Goal: Transaction & Acquisition: Purchase product/service

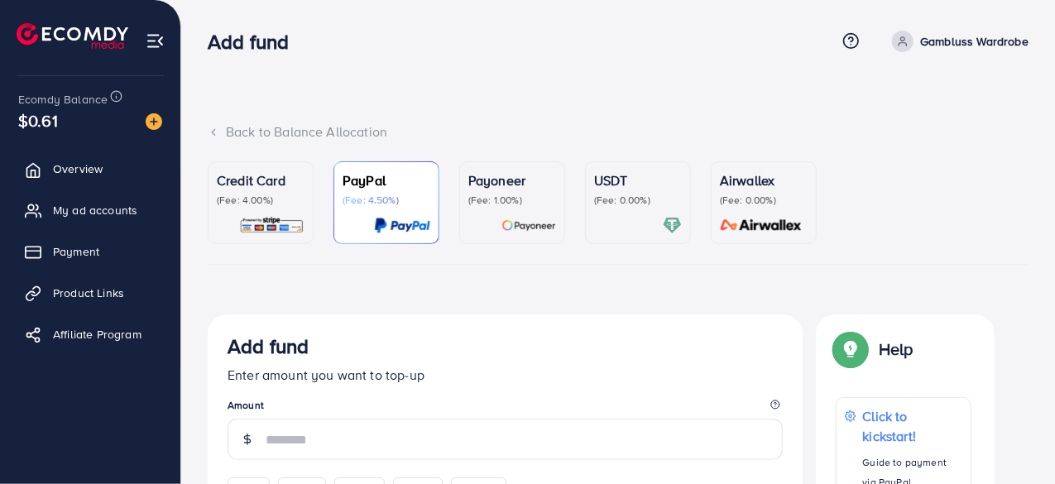
click at [654, 203] on p "(Fee: 0.00%)" at bounding box center [638, 200] width 88 height 13
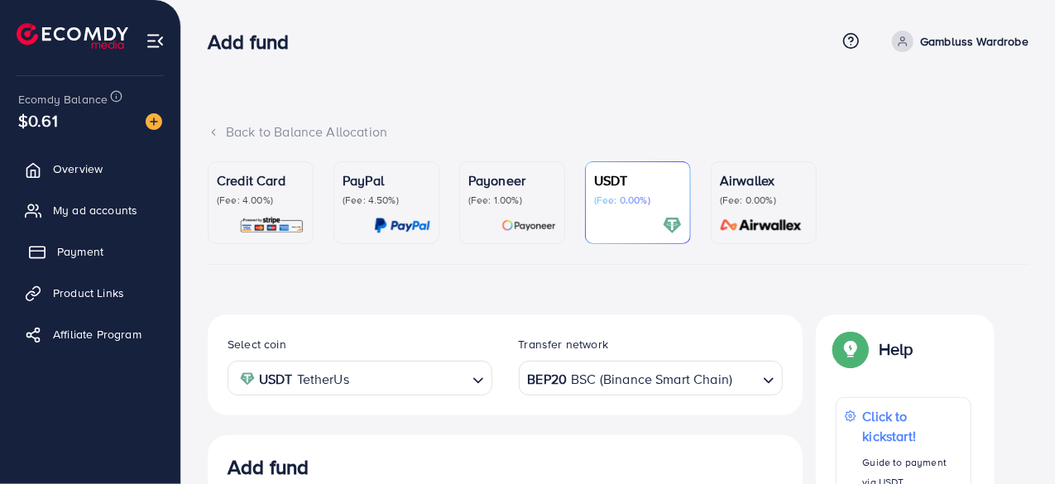
click at [89, 257] on span "Payment" at bounding box center [80, 251] width 46 height 17
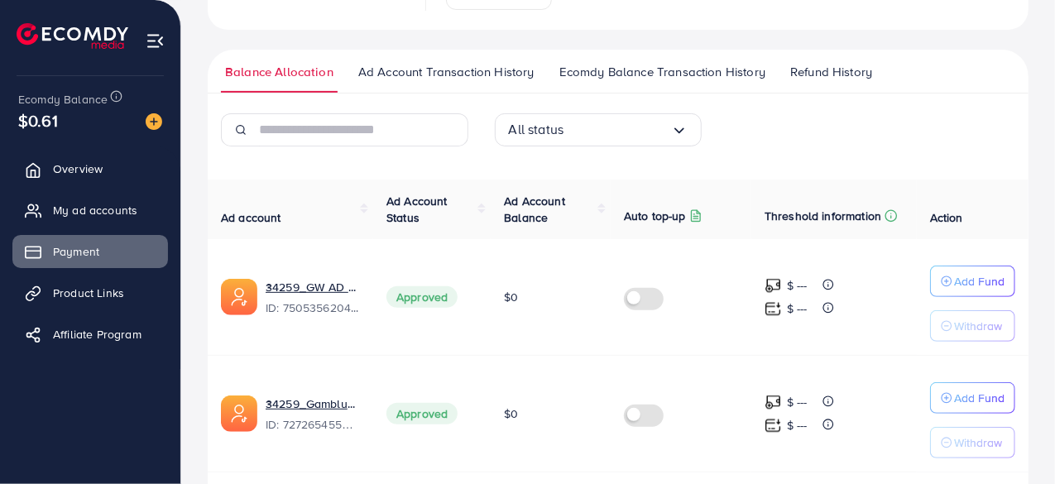
scroll to position [240, 0]
click at [477, 70] on span "Ad Account Transaction History" at bounding box center [446, 74] width 176 height 18
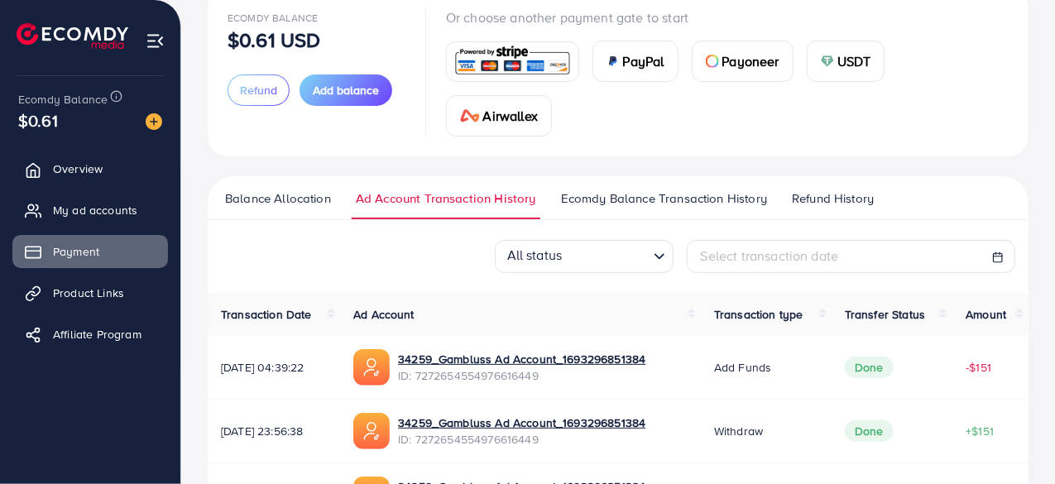
scroll to position [116, 0]
click at [665, 201] on span "Ecomdy Balance Transaction History" at bounding box center [664, 198] width 206 height 18
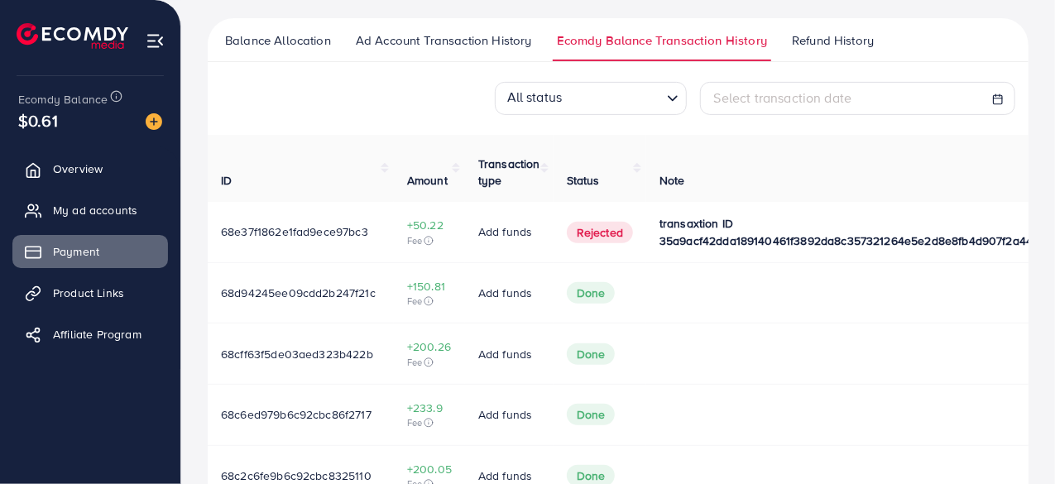
scroll to position [276, 0]
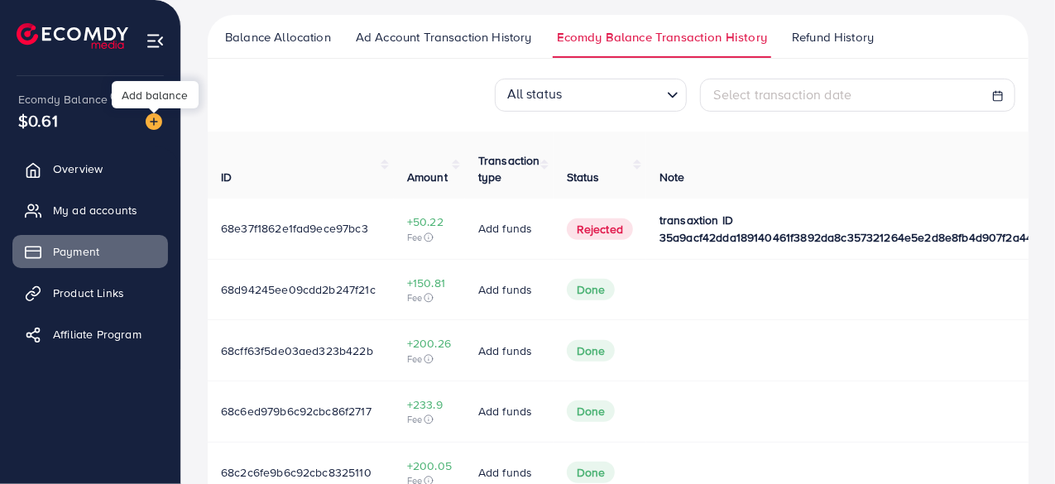
click at [156, 123] on img at bounding box center [154, 121] width 17 height 17
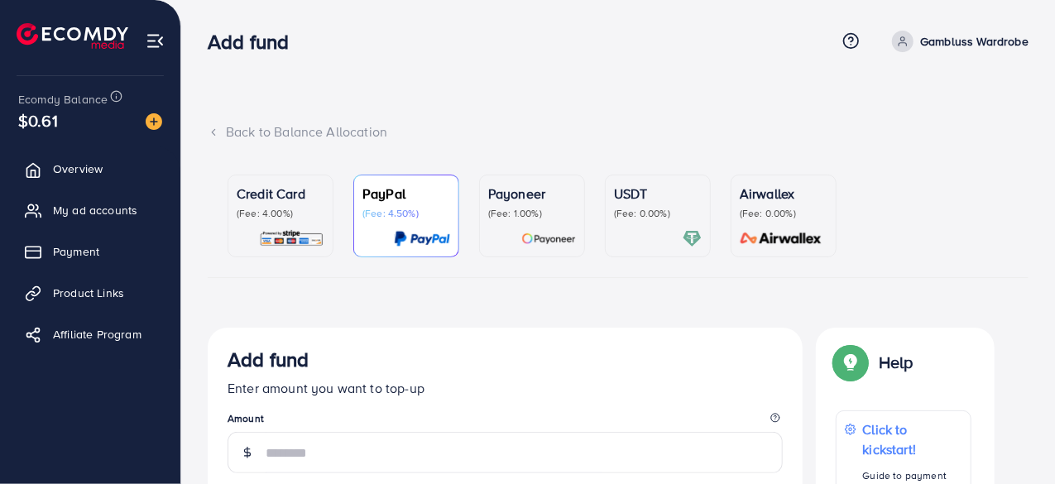
click at [648, 211] on p "(Fee: 0.00%)" at bounding box center [658, 213] width 88 height 13
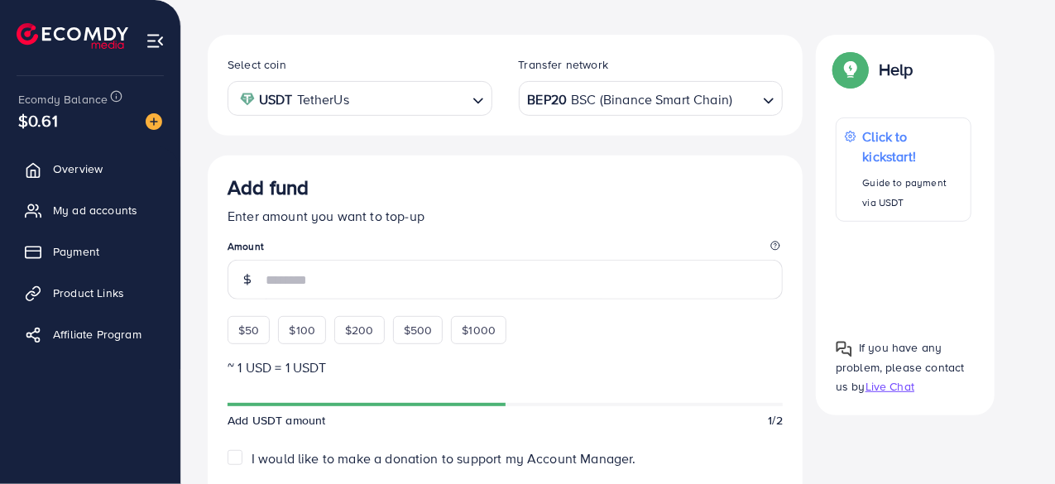
scroll to position [295, 0]
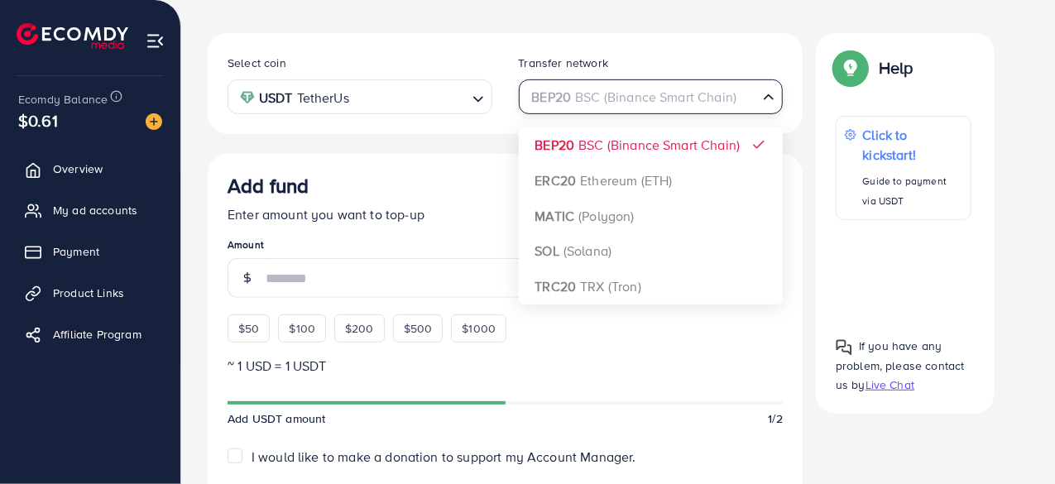
click at [733, 92] on div "BEP20 BSC (Binance Smart Chain)" at bounding box center [642, 95] width 234 height 29
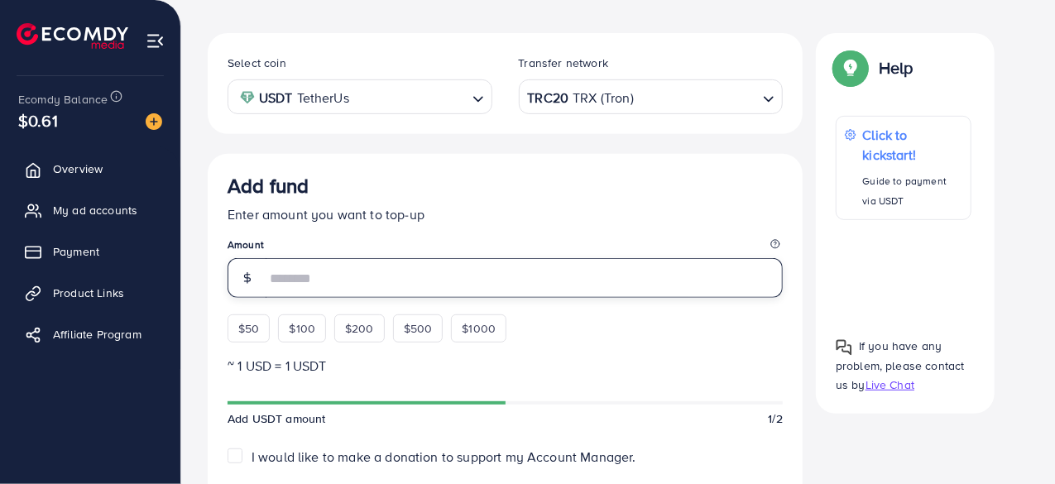
click at [595, 278] on input "number" at bounding box center [524, 278] width 517 height 40
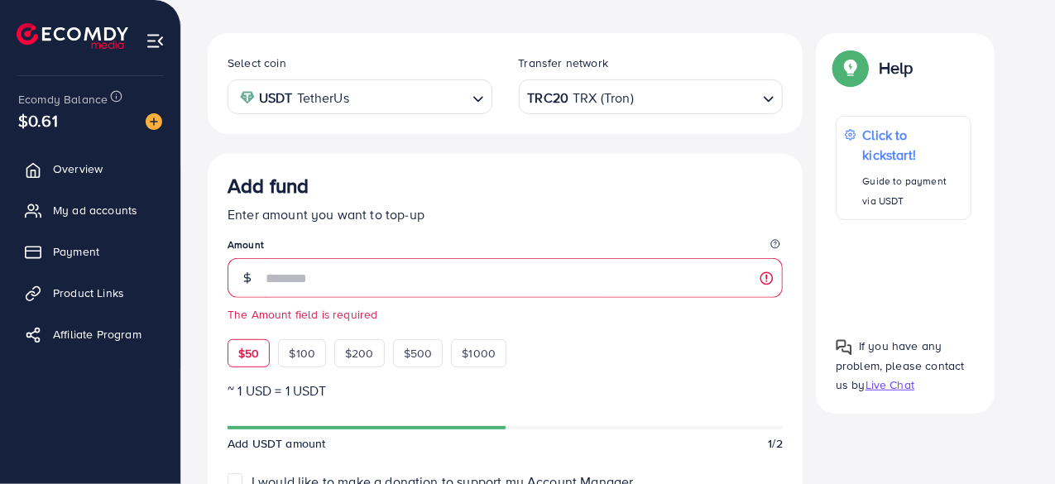
click at [240, 331] on div "$50 $100 $200 $500 $1000" at bounding box center [397, 349] width 339 height 36
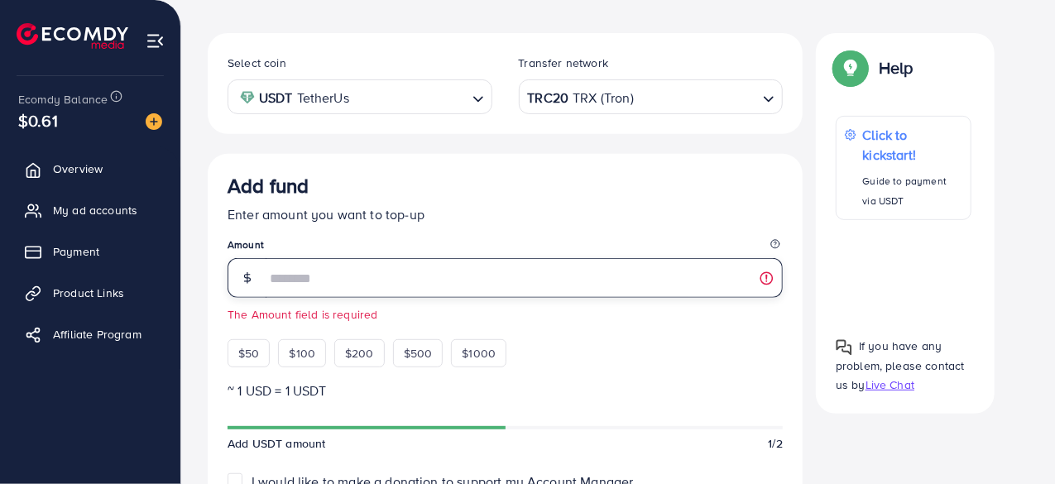
click at [474, 283] on input "number" at bounding box center [524, 278] width 517 height 40
type input "**"
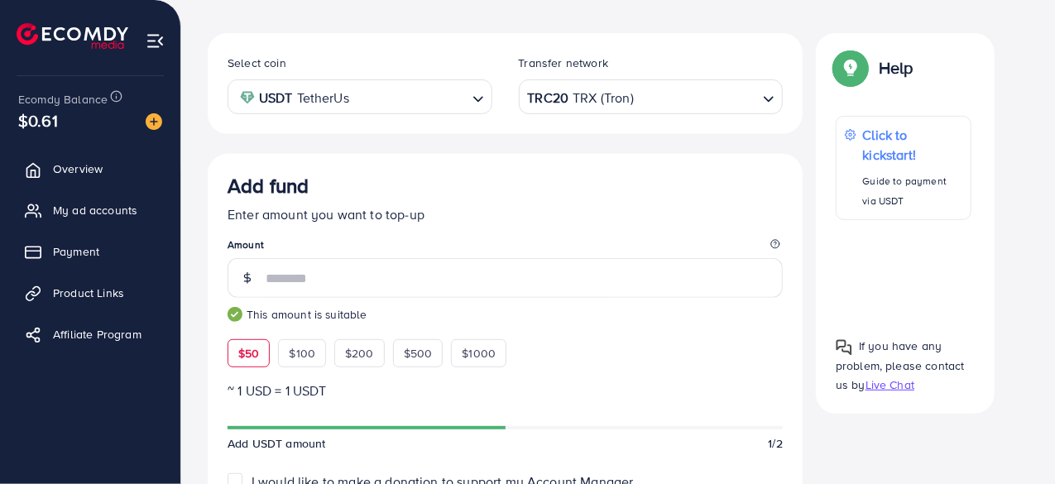
click at [606, 336] on div "Add fund Enter amount you want to top-up Amount ** This amount is suitable $50 …" at bounding box center [505, 271] width 555 height 194
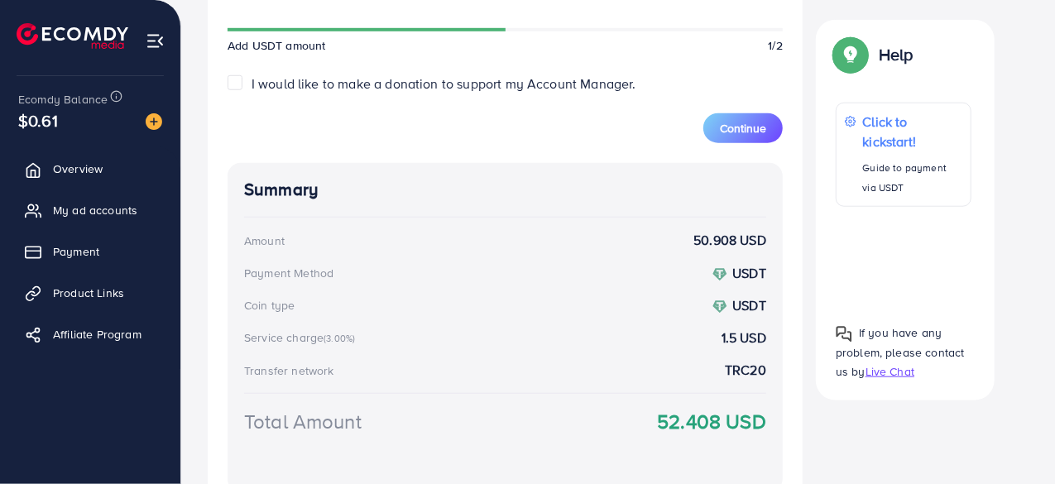
scroll to position [687, 0]
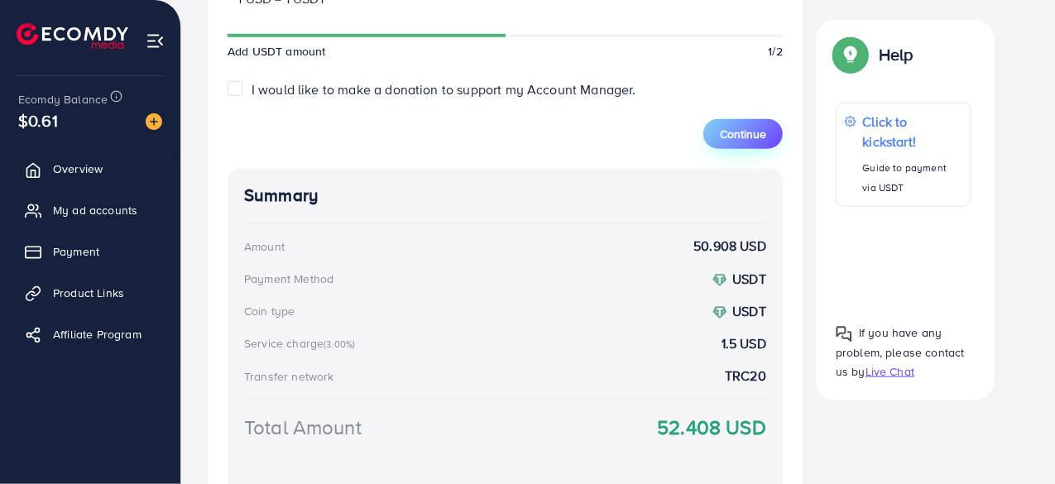
click at [751, 137] on span "Continue" at bounding box center [743, 134] width 46 height 17
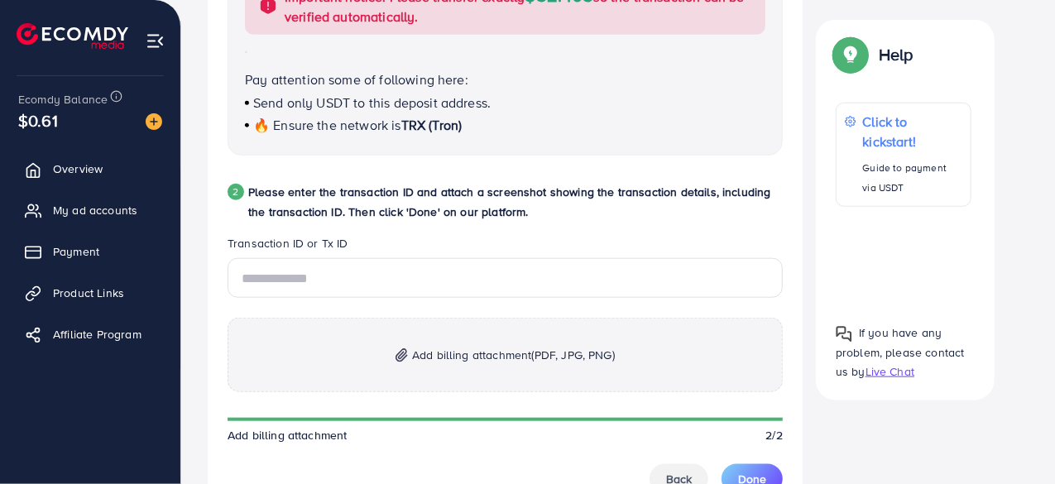
scroll to position [740, 0]
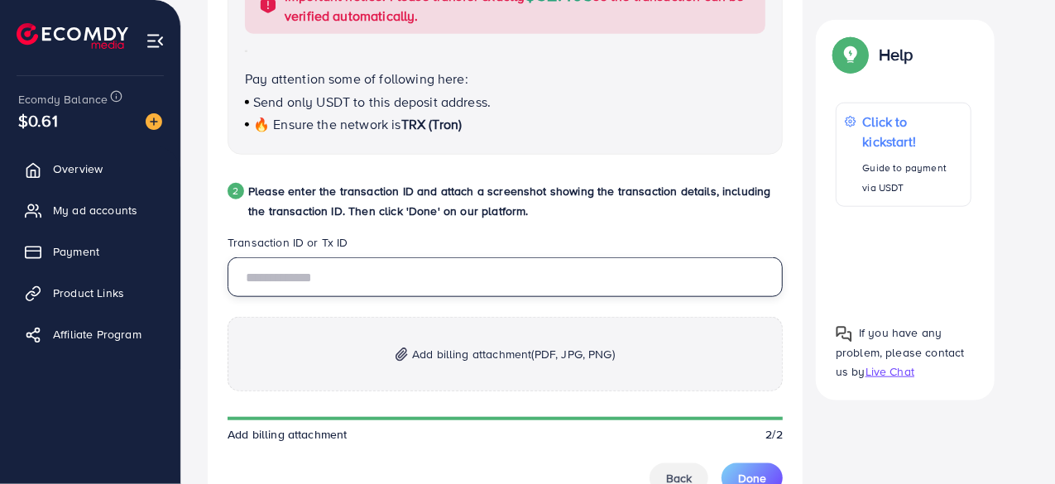
click at [539, 289] on input "text" at bounding box center [505, 277] width 555 height 40
paste input "**********"
type input "*"
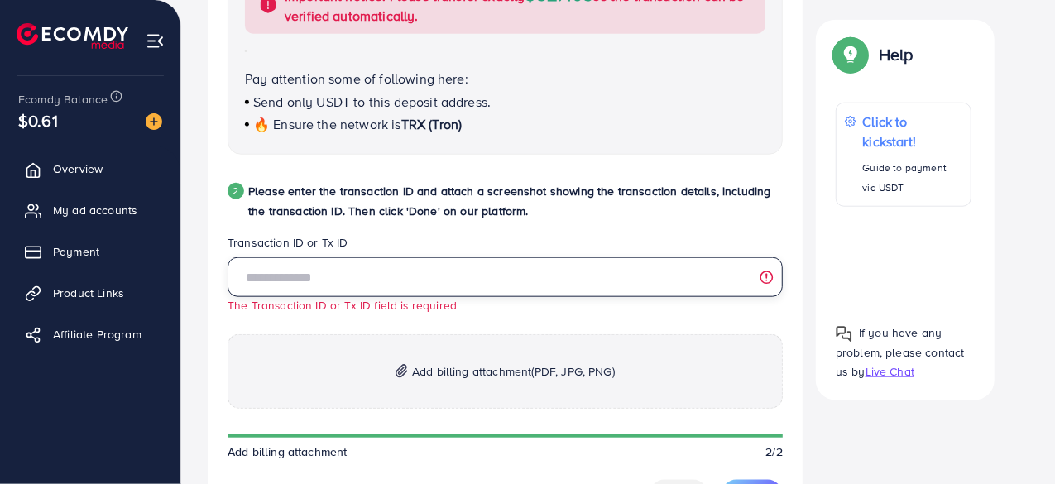
paste input "**********"
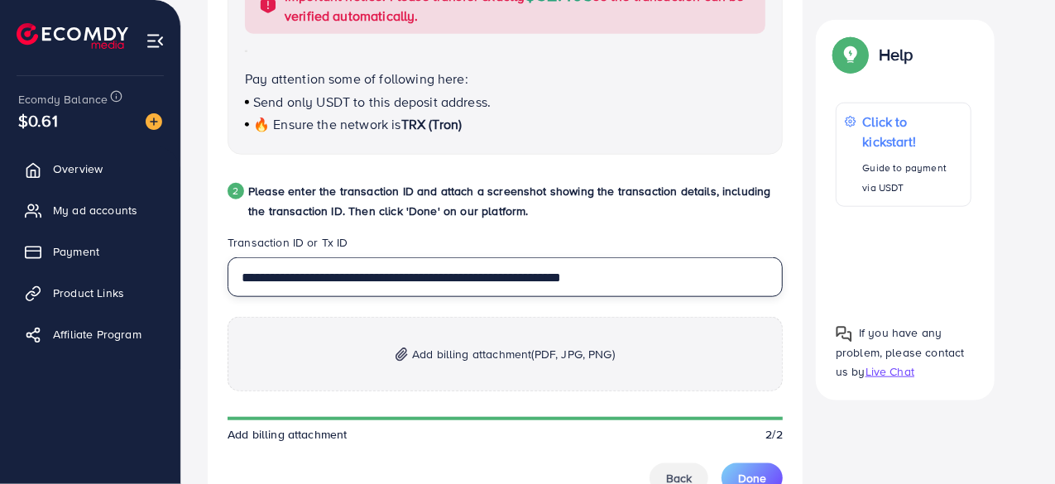
type input "**********"
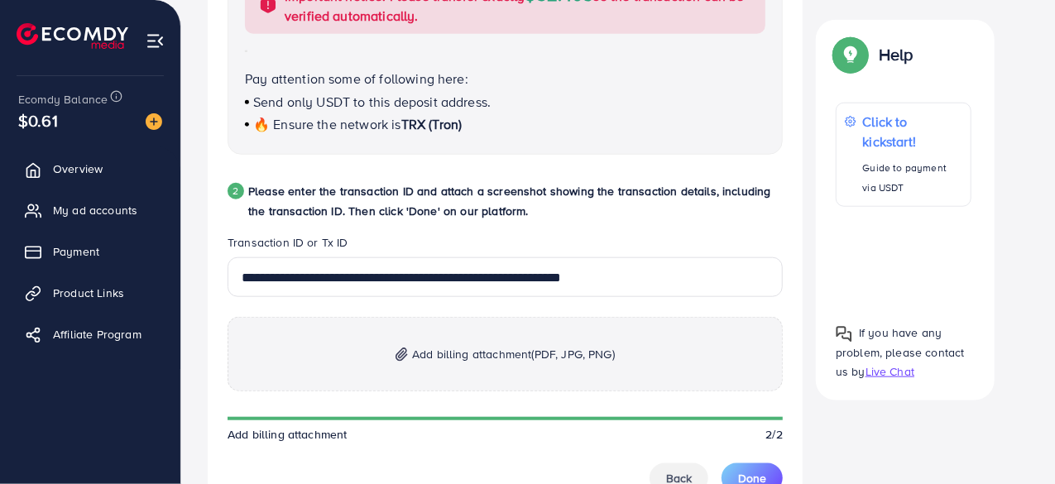
click at [523, 344] on span "Add billing attachment (PDF, JPG, PNG)" at bounding box center [513, 354] width 203 height 20
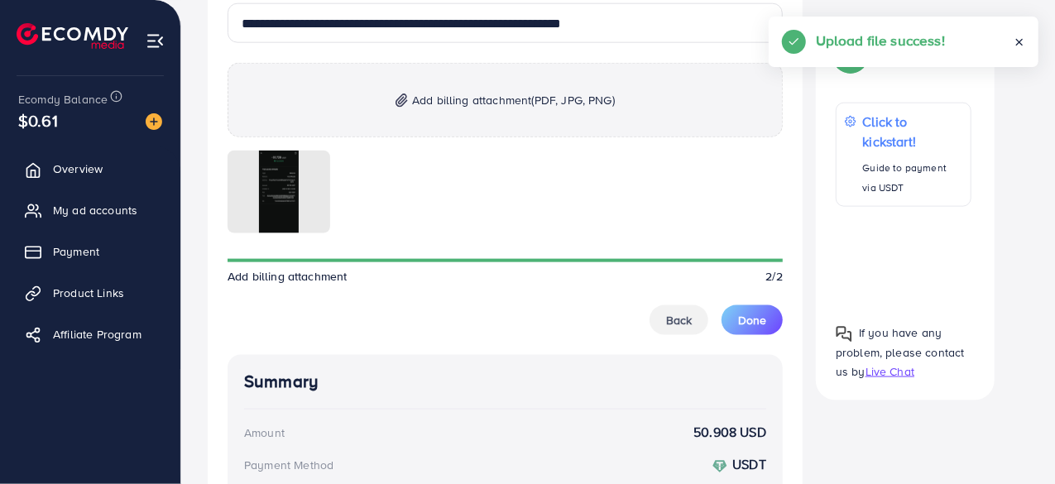
scroll to position [994, 0]
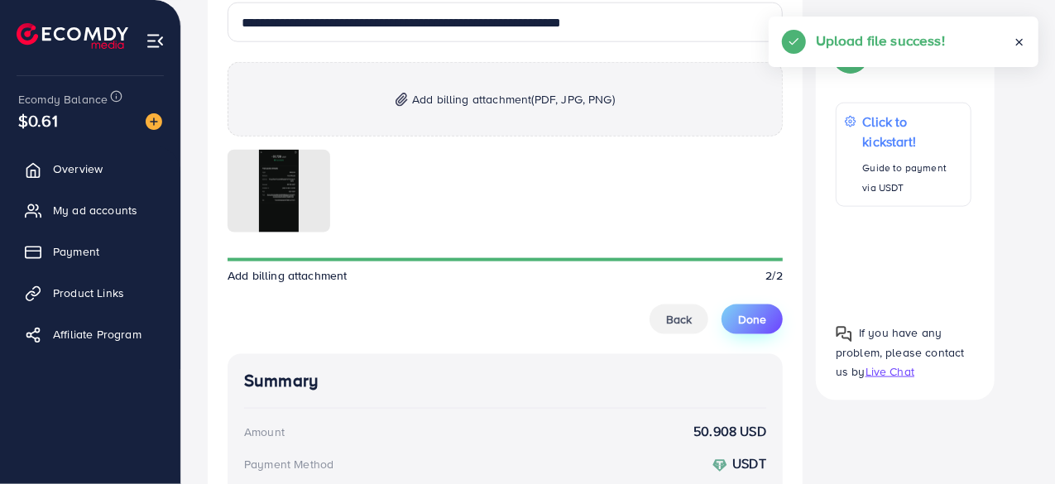
click at [756, 311] on span "Done" at bounding box center [752, 319] width 28 height 17
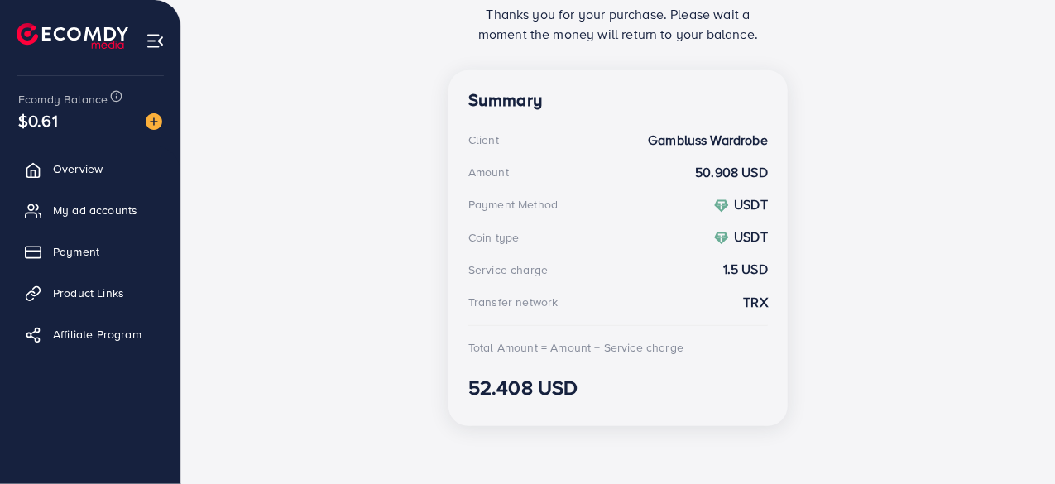
scroll to position [334, 0]
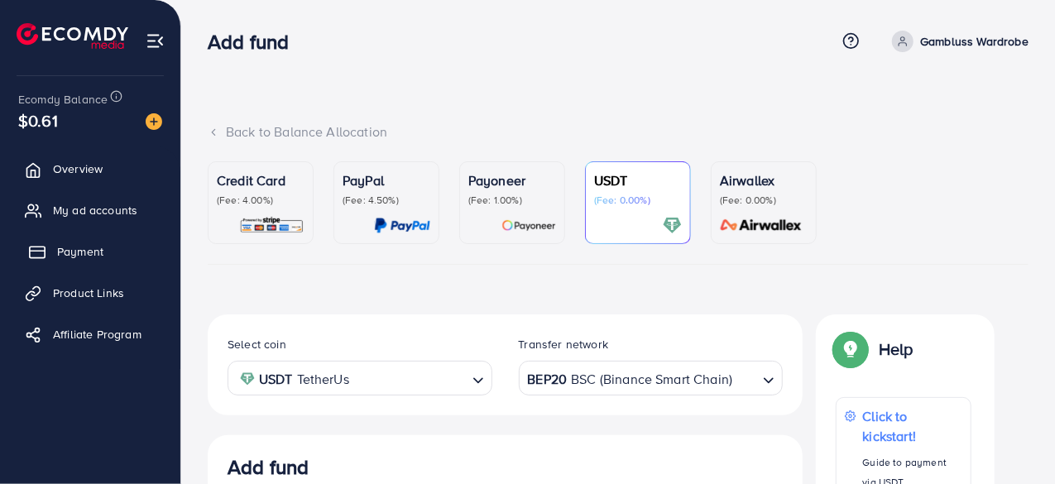
click at [79, 251] on span "Payment" at bounding box center [80, 251] width 46 height 17
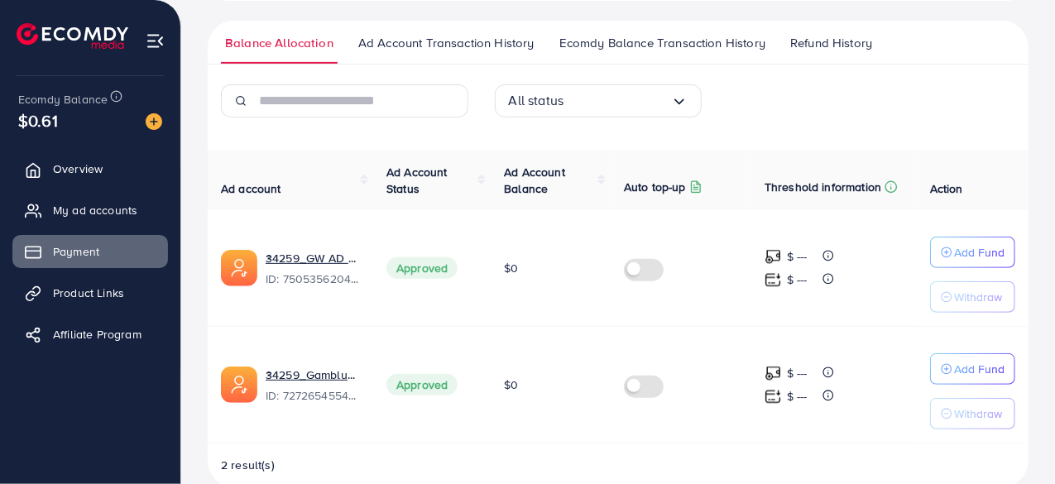
scroll to position [271, 0]
click at [700, 47] on span "Ecomdy Balance Transaction History" at bounding box center [662, 42] width 206 height 18
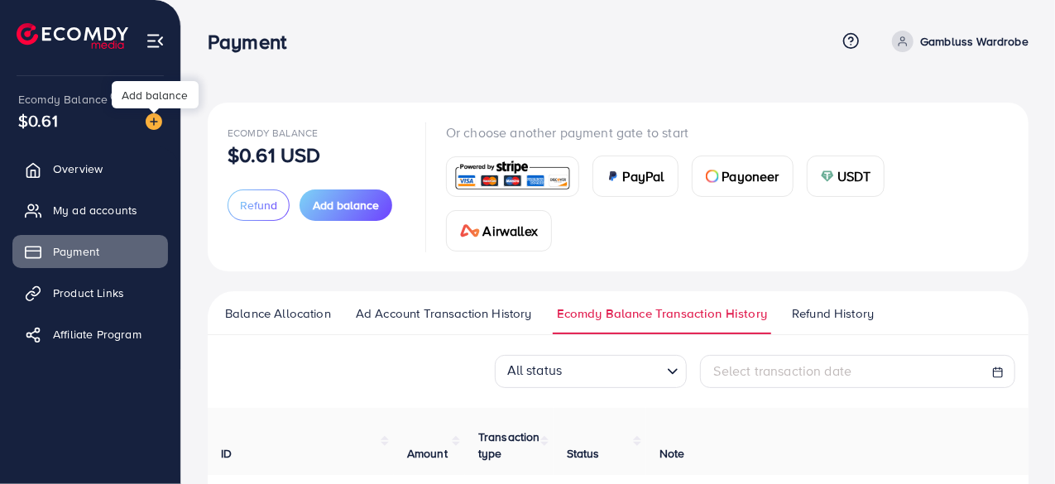
click at [152, 123] on img at bounding box center [154, 121] width 17 height 17
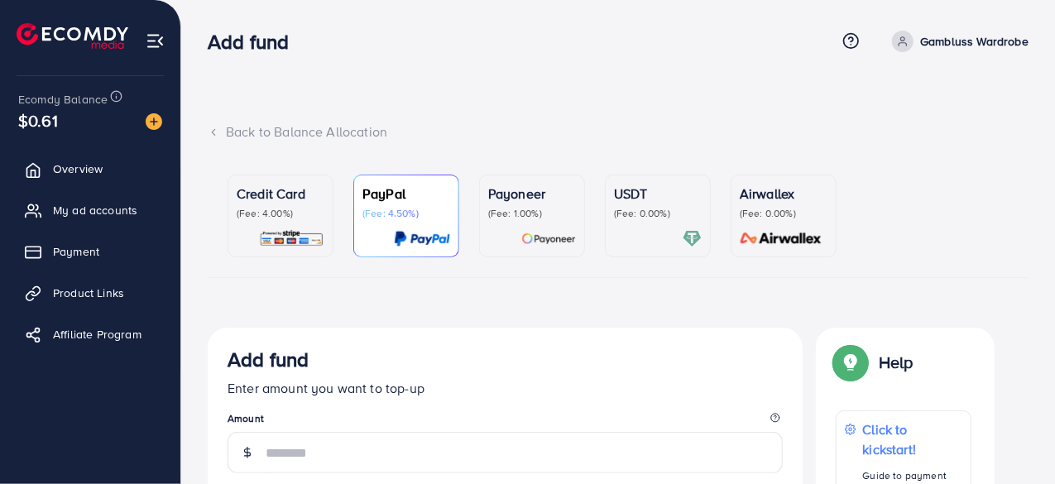
click at [650, 221] on div "USDT (Fee: 0.00%)" at bounding box center [658, 216] width 88 height 65
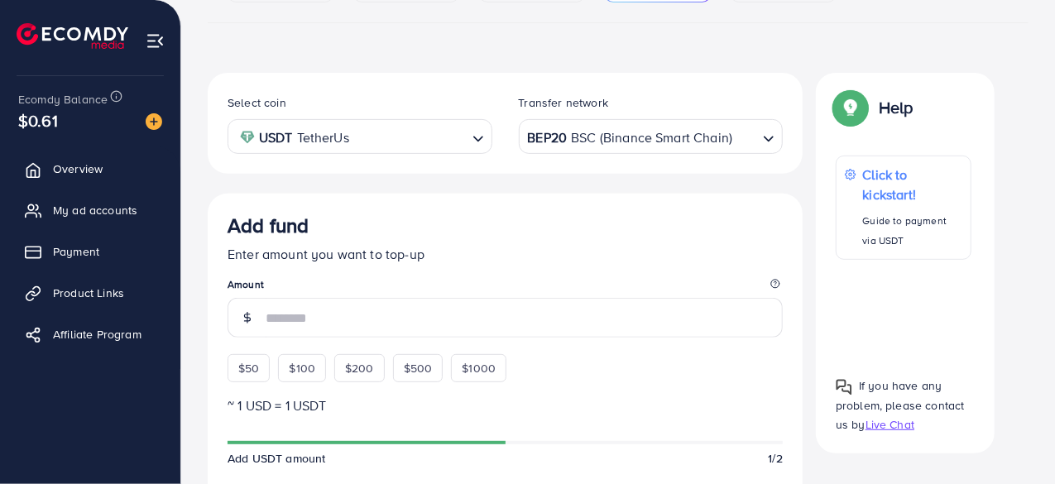
scroll to position [256, 0]
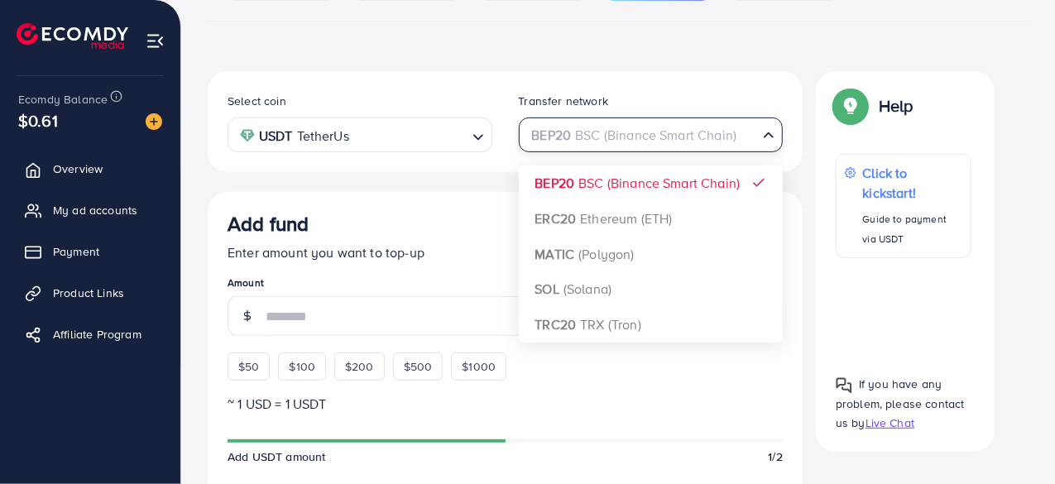
click at [646, 145] on div "BEP20 BSC (Binance Smart Chain)" at bounding box center [642, 133] width 234 height 29
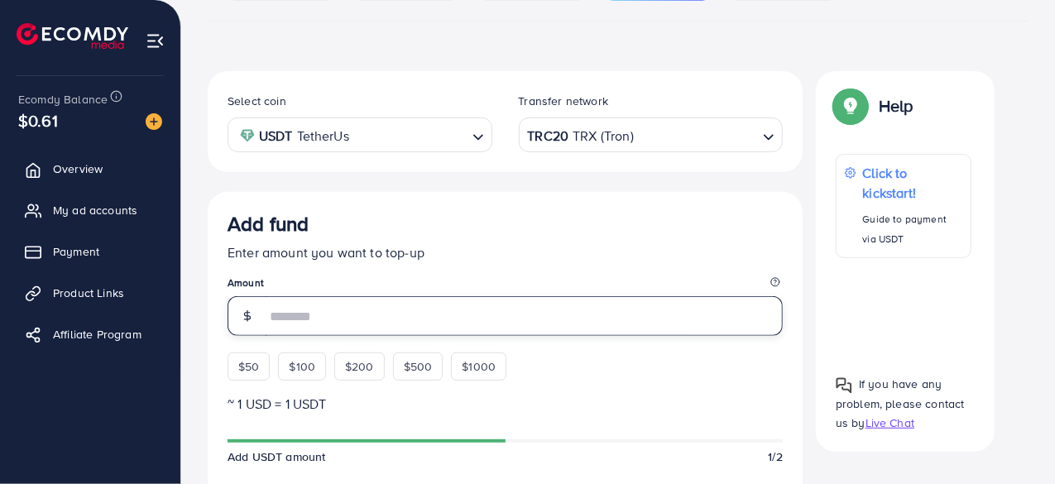
click at [429, 326] on input "number" at bounding box center [524, 316] width 517 height 40
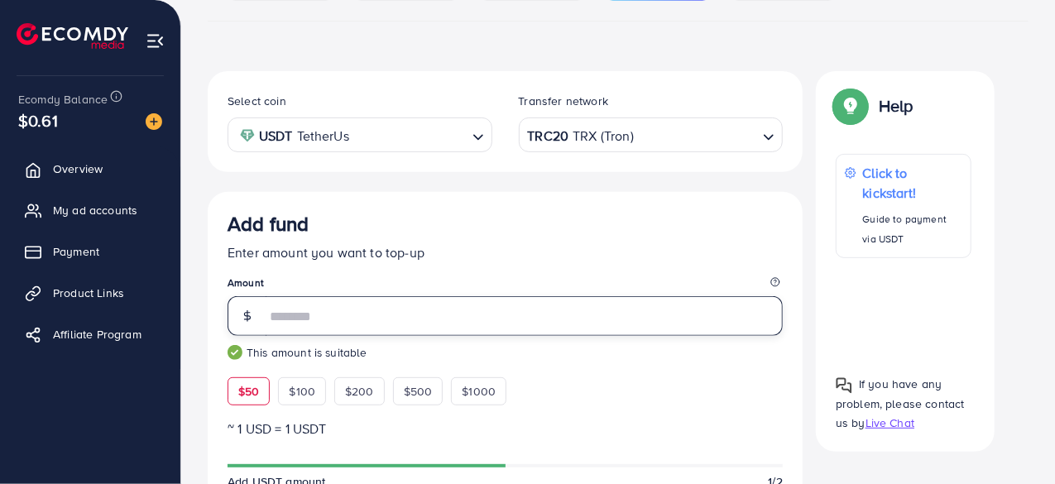
type input "**"
click at [511, 242] on p "Enter amount you want to top-up" at bounding box center [505, 252] width 555 height 20
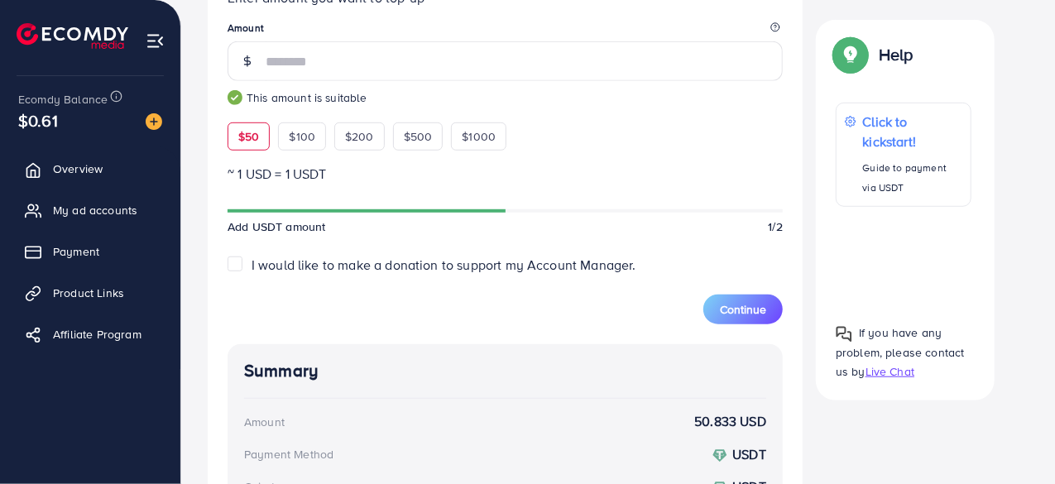
scroll to position [517, 0]
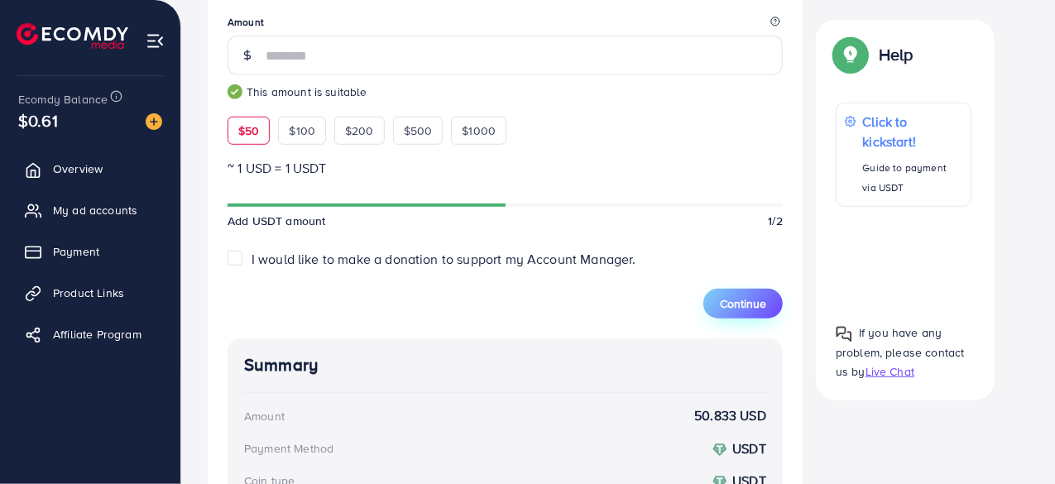
click at [738, 295] on span "Continue" at bounding box center [743, 303] width 46 height 17
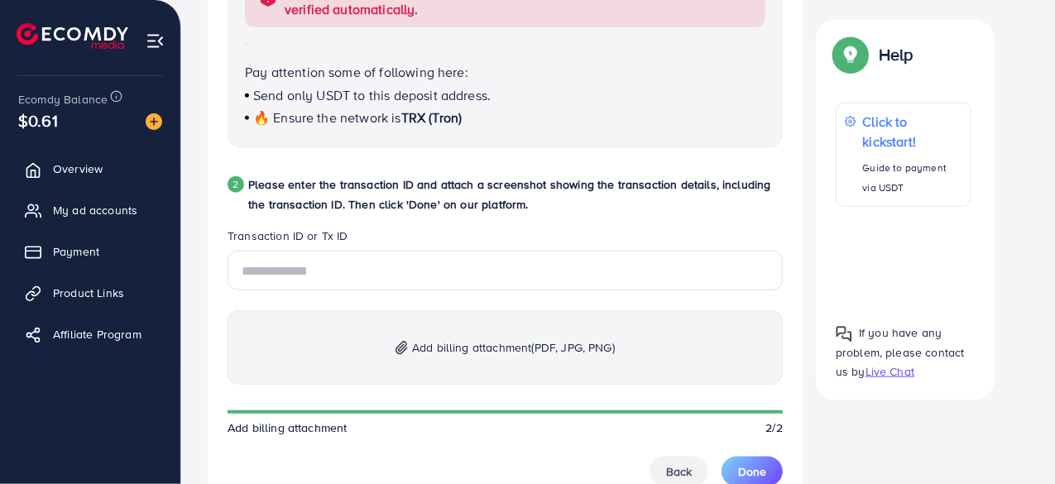
scroll to position [759, 0]
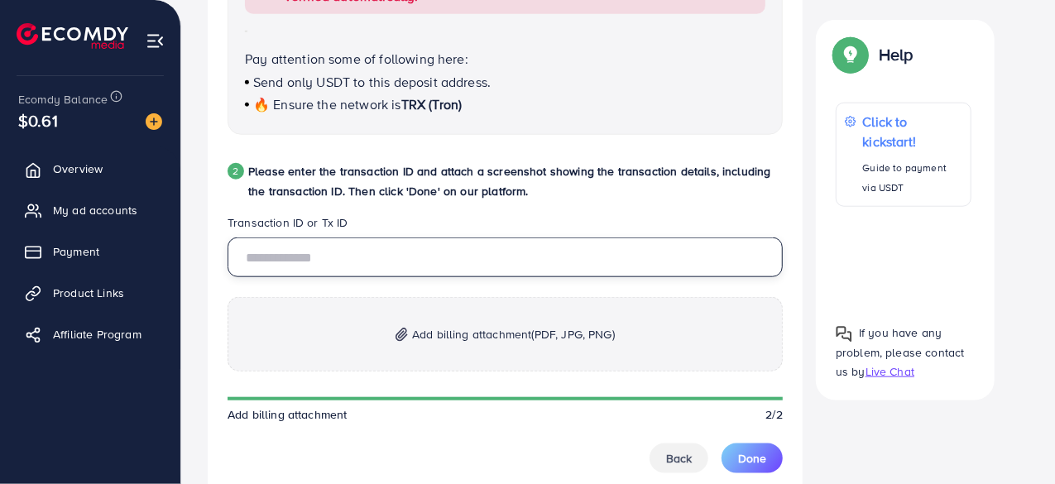
click at [630, 249] on input "text" at bounding box center [505, 257] width 555 height 40
paste input "**********"
type input "*"
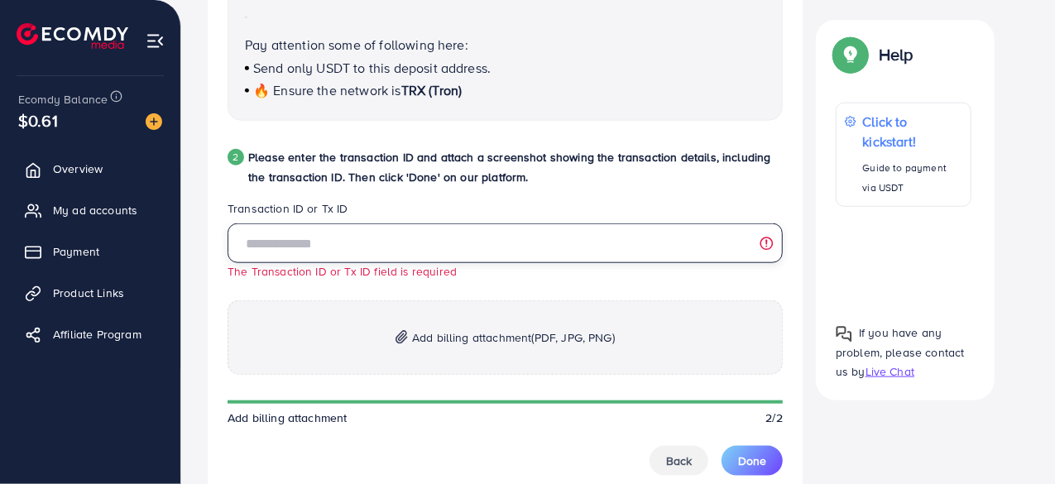
scroll to position [776, 0]
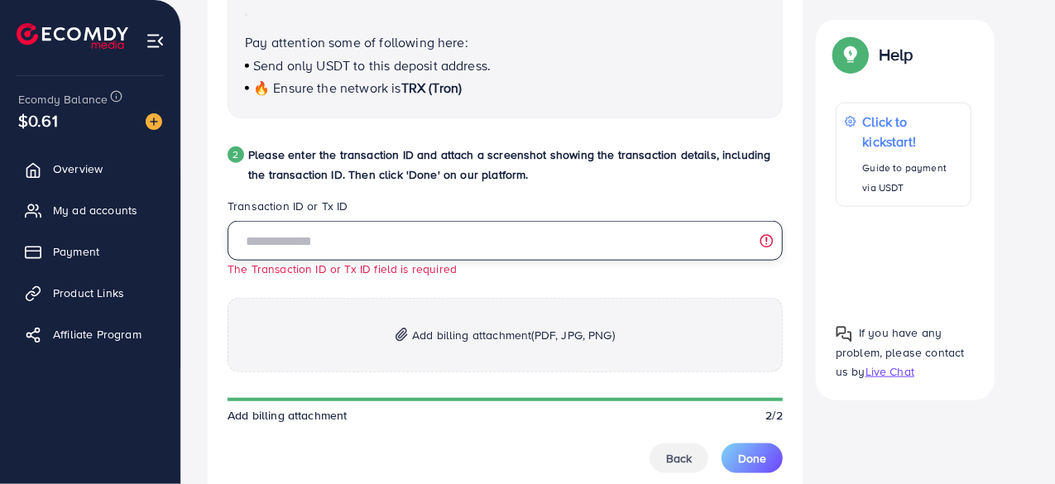
paste input "**********"
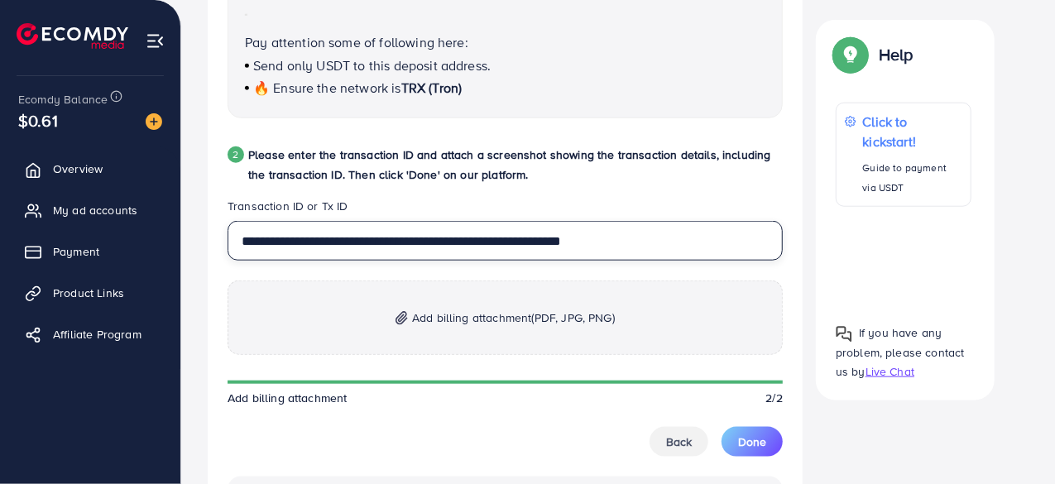
type input "**********"
click at [417, 320] on span "Add billing attachment (PDF, JPG, PNG)" at bounding box center [513, 318] width 203 height 20
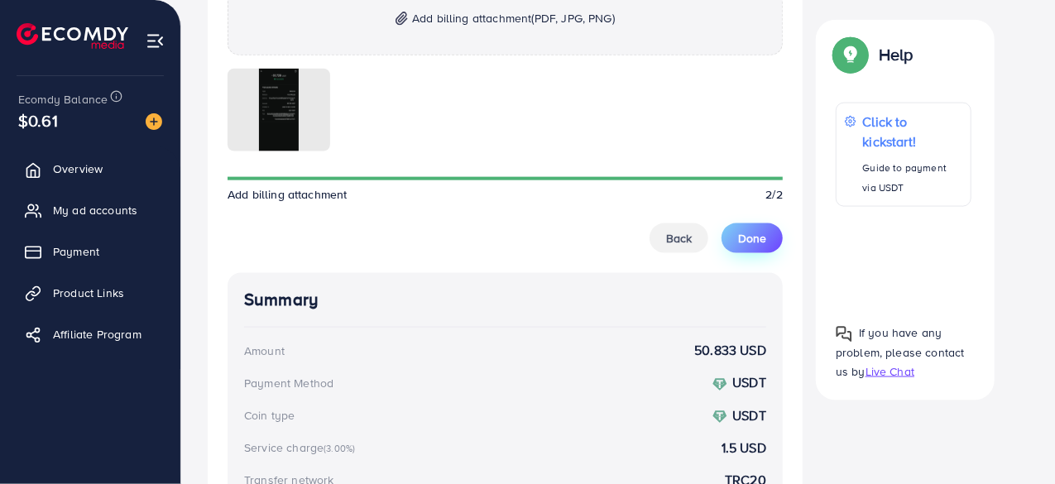
scroll to position [1077, 0]
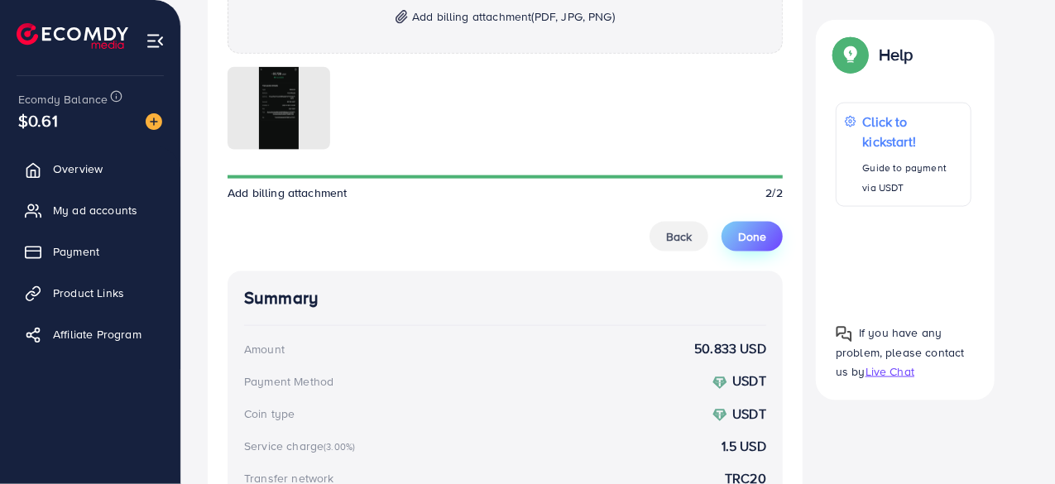
click at [755, 244] on button "Done" at bounding box center [751, 237] width 61 height 30
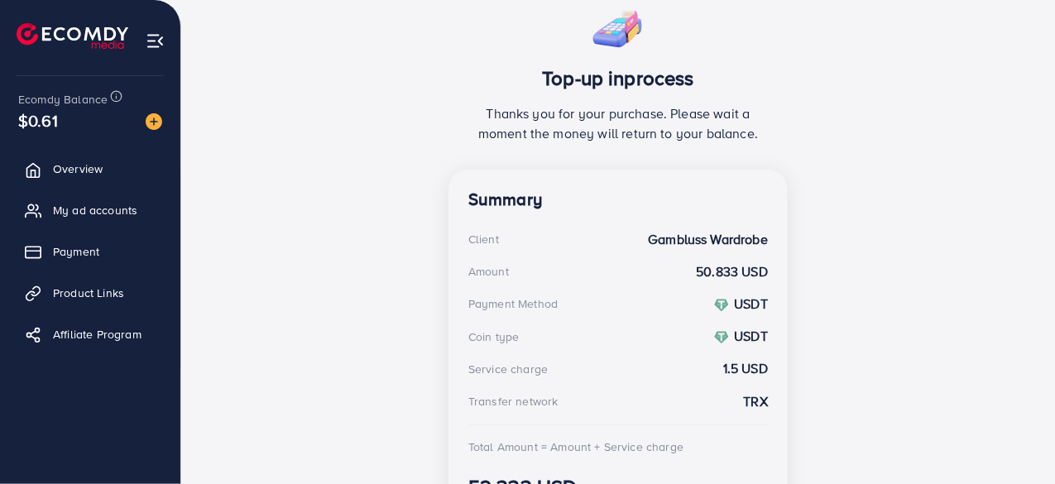
scroll to position [429, 0]
